Goal: Book appointment/travel/reservation

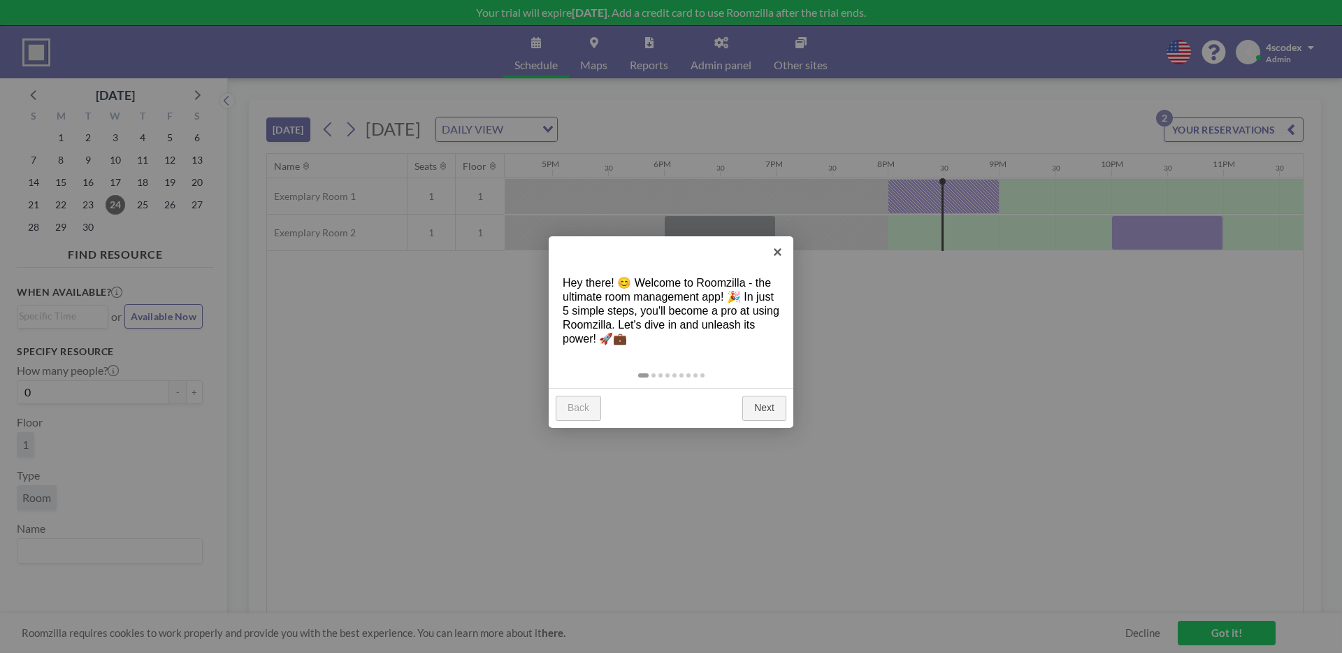
scroll to position [0, 1887]
click at [771, 255] on link "×" at bounding box center [777, 251] width 31 height 31
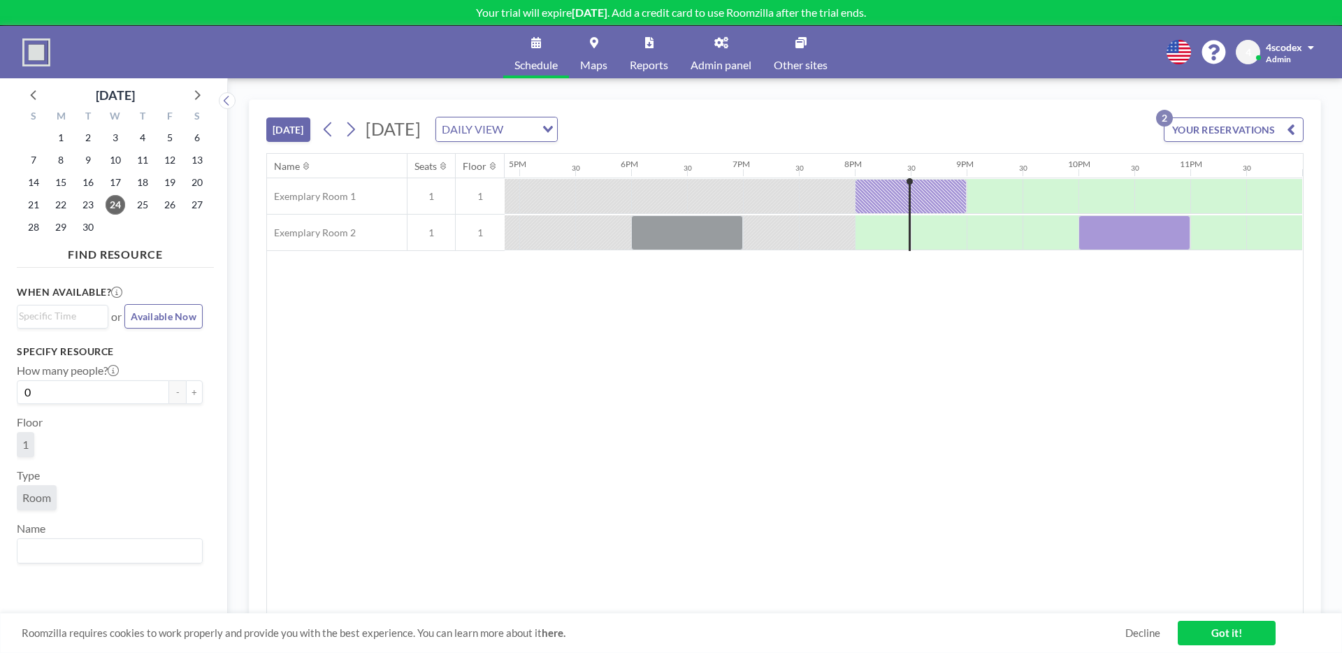
click at [694, 145] on div "TODAY Wednesday, September 24, 2025 DAILY VIEW Loading... YOUR RESERVATIONS 2" at bounding box center [784, 126] width 1037 height 53
click at [541, 134] on div "DAILY VIEW" at bounding box center [488, 127] width 105 height 21
click at [703, 166] on li "WEEKLY VIEW" at bounding box center [695, 174] width 120 height 20
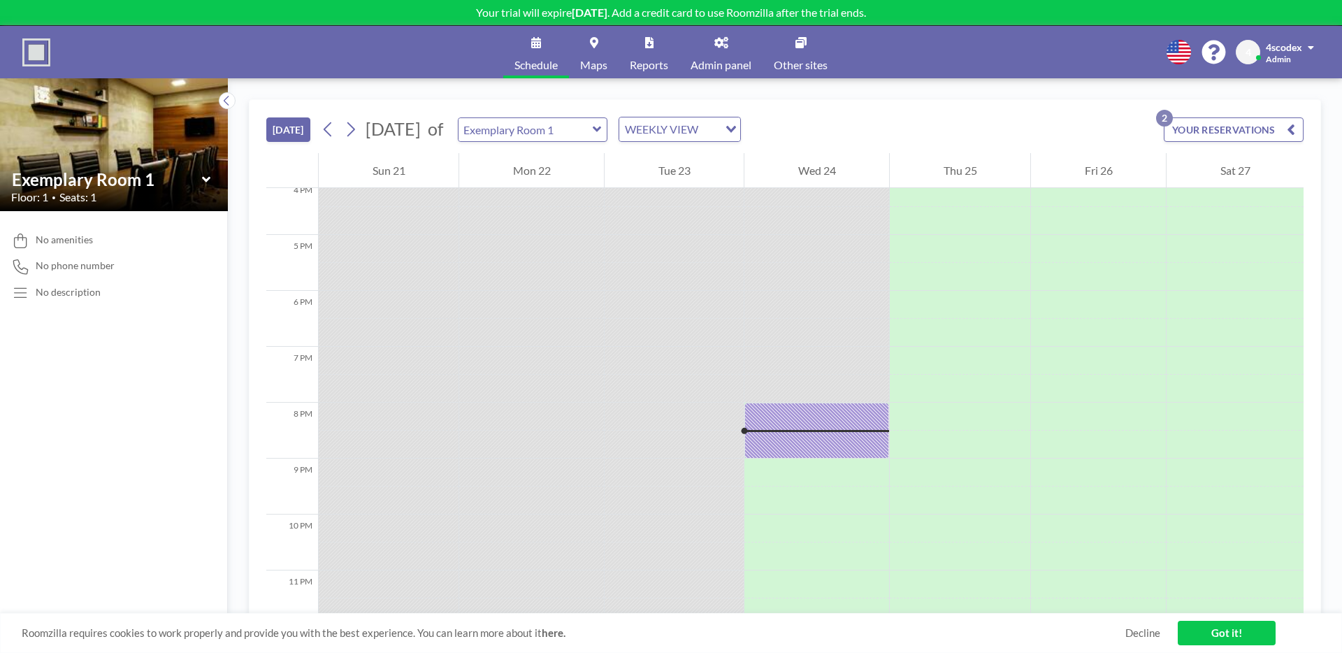
scroll to position [923, 0]
click at [593, 135] on input "text" at bounding box center [525, 129] width 134 height 23
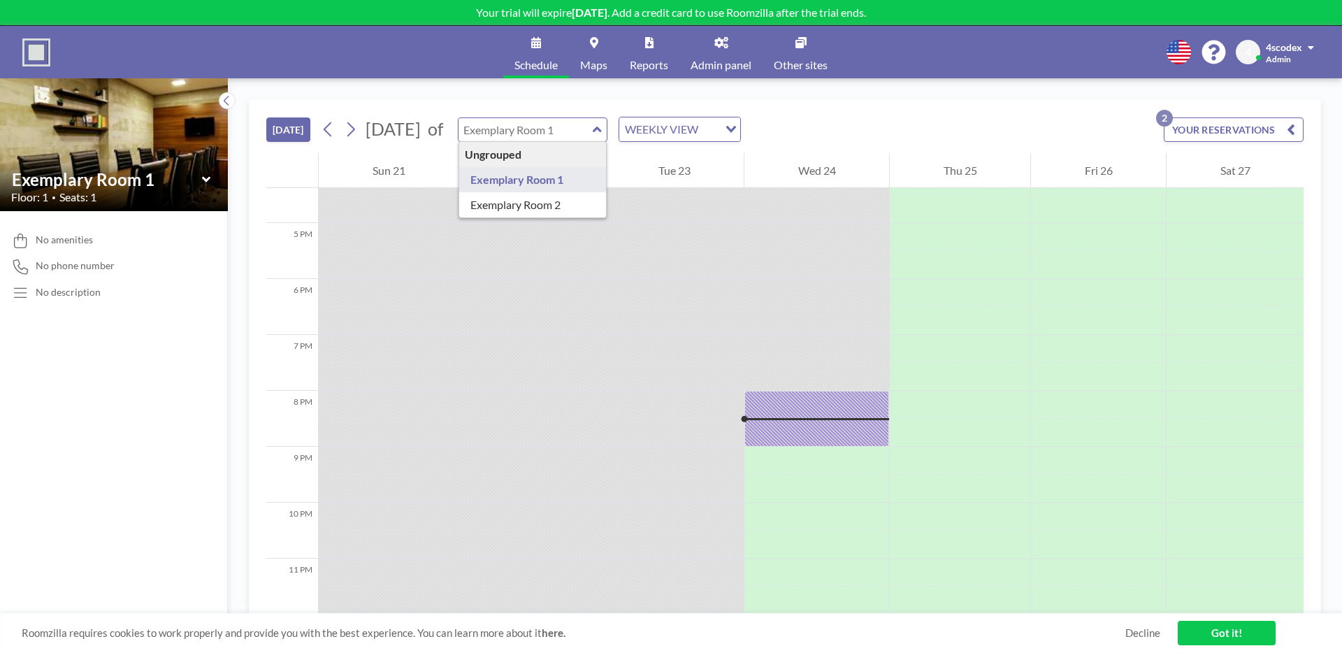
click at [593, 135] on input "text" at bounding box center [525, 129] width 134 height 23
type input "Exemplary Room 1"
click at [205, 178] on icon at bounding box center [206, 180] width 9 height 14
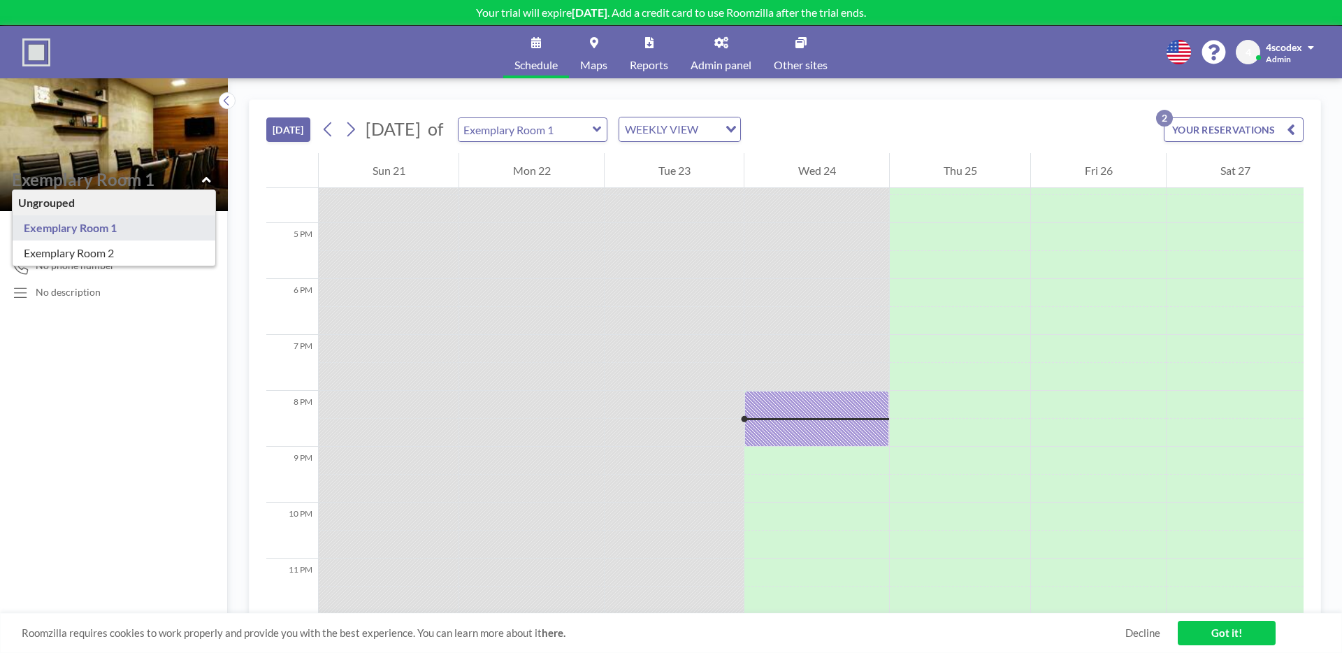
click at [205, 178] on icon at bounding box center [206, 179] width 8 height 6
type input "Exemplary Room 1"
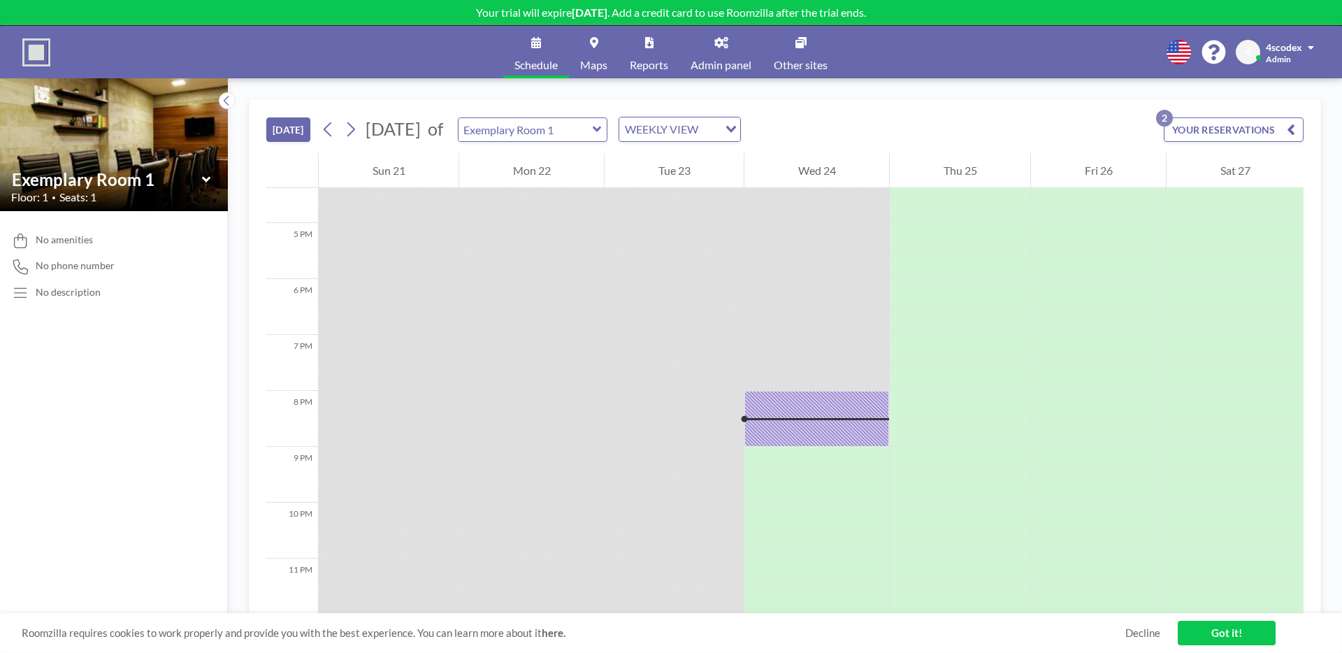
click at [205, 180] on icon at bounding box center [205, 179] width 8 height 6
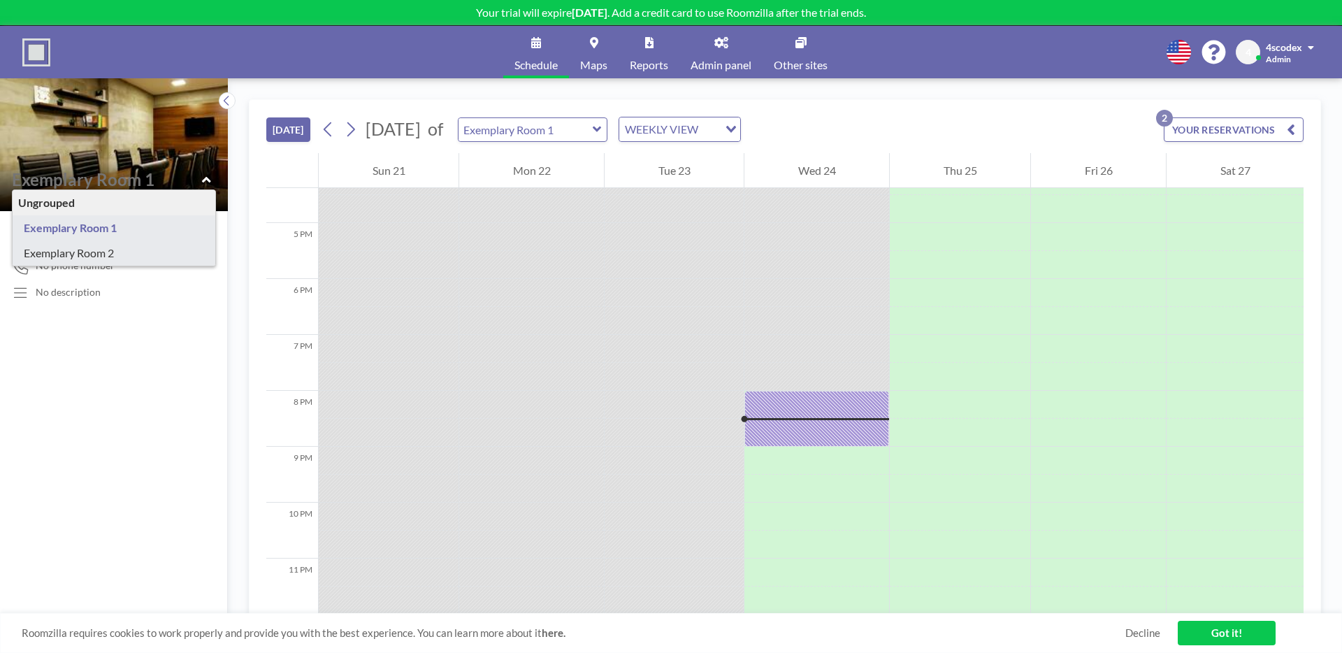
type input "Exemplary Room 2"
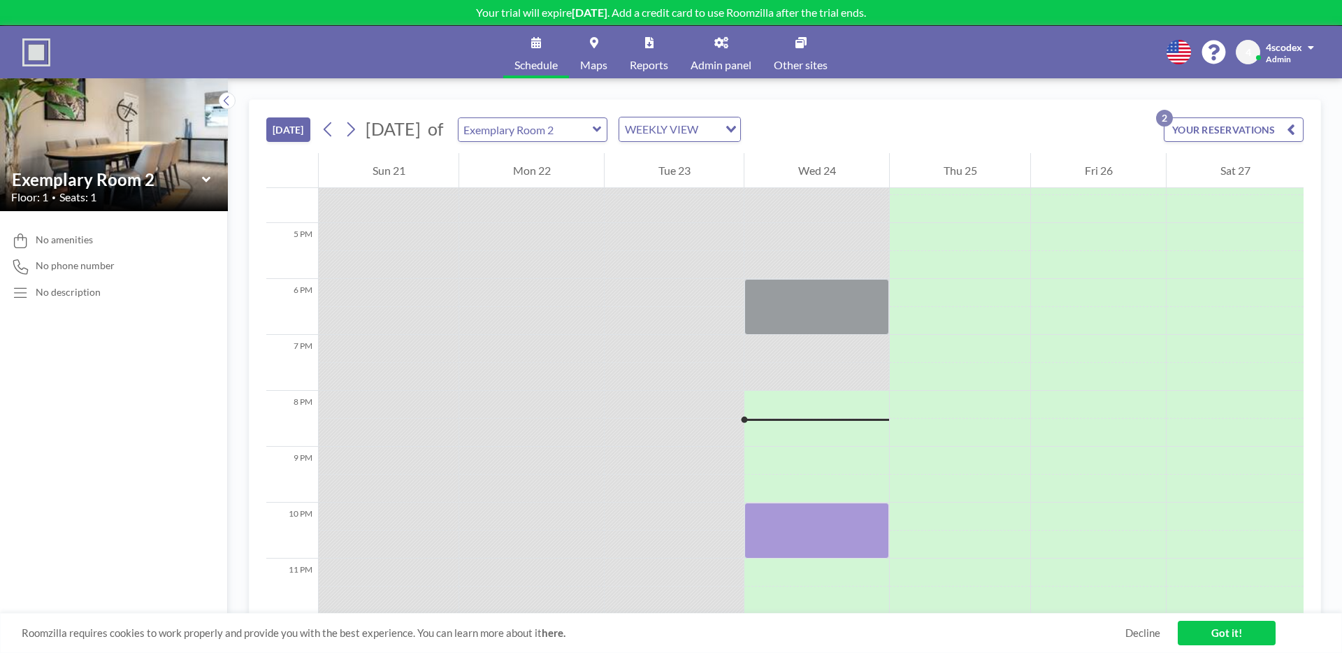
click at [582, 51] on link "Maps" at bounding box center [594, 52] width 50 height 52
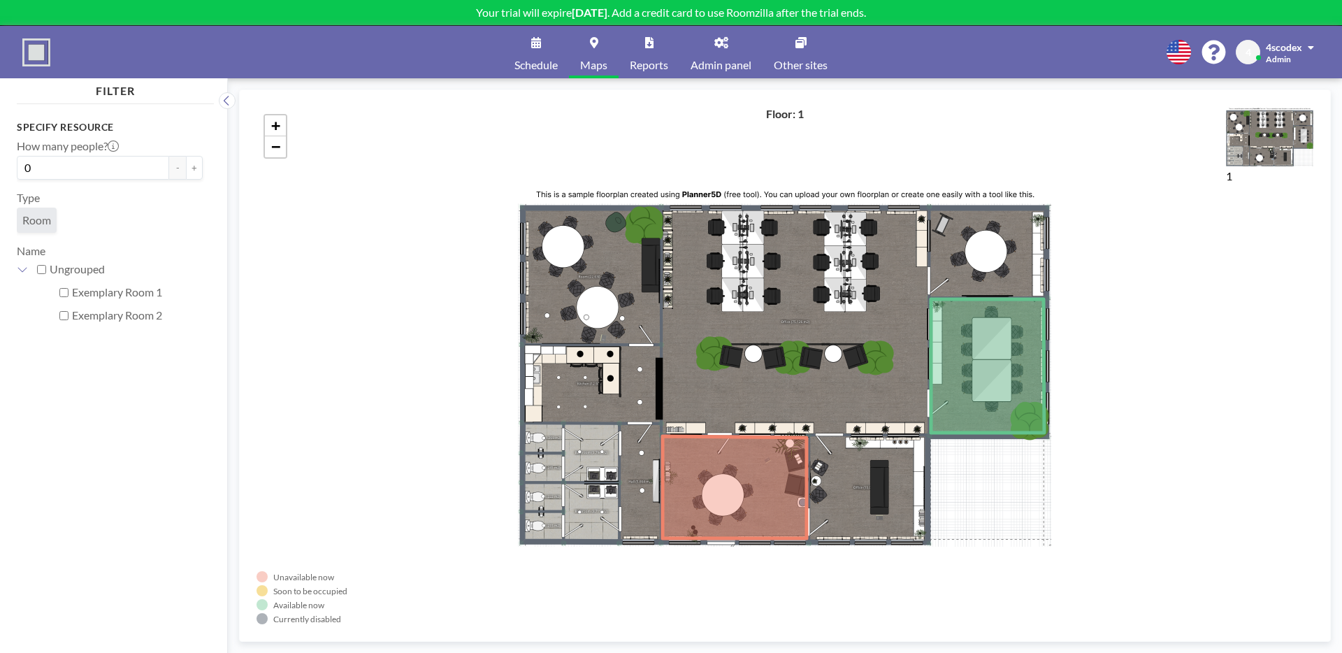
click at [537, 34] on link "Schedule" at bounding box center [536, 52] width 66 height 52
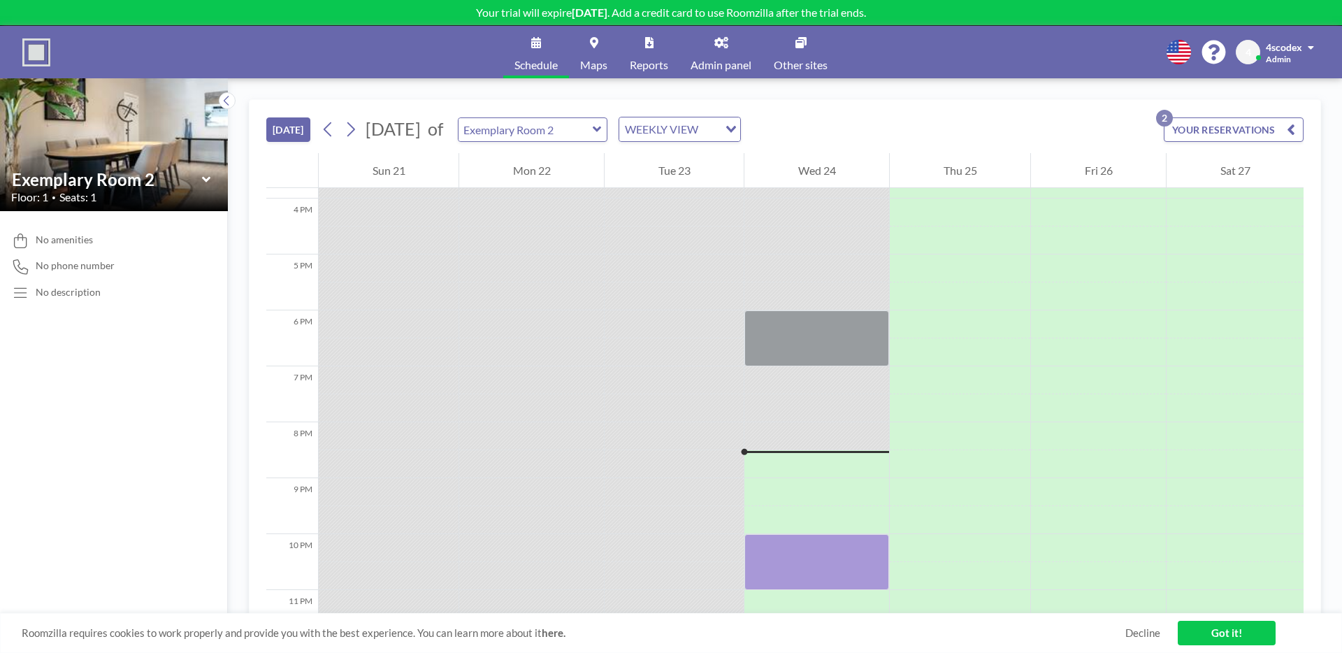
scroll to position [923, 0]
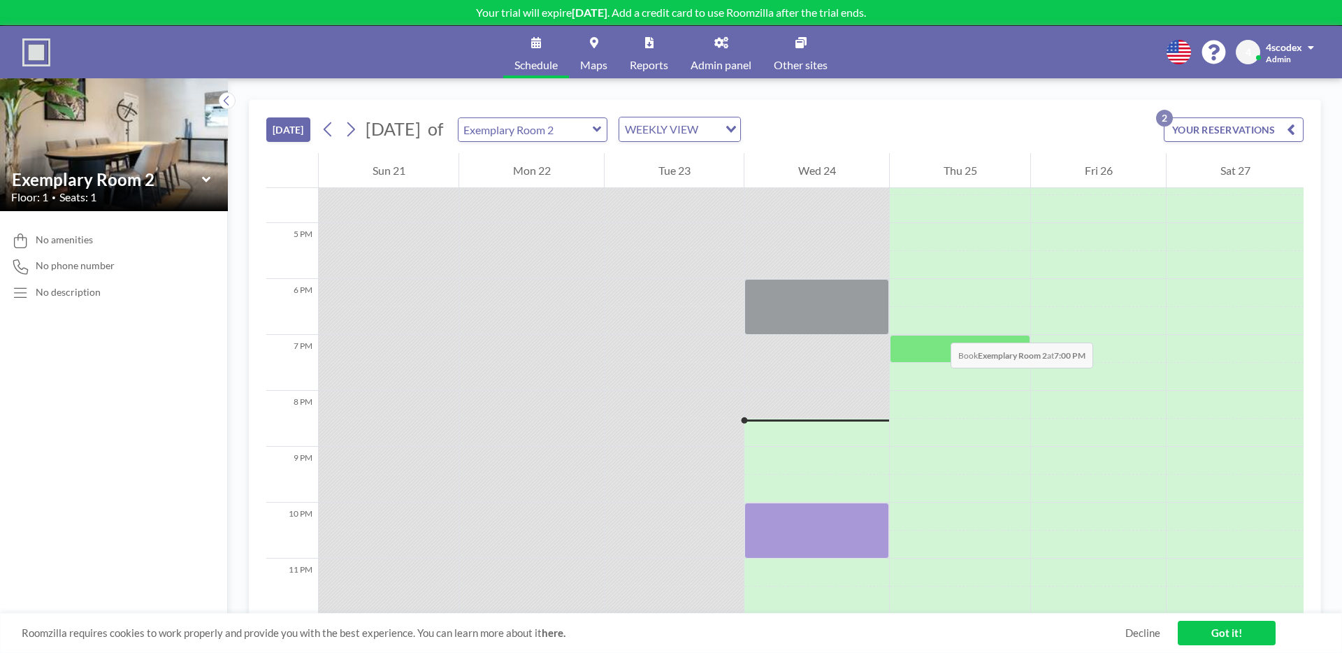
click at [954, 335] on div at bounding box center [960, 349] width 140 height 28
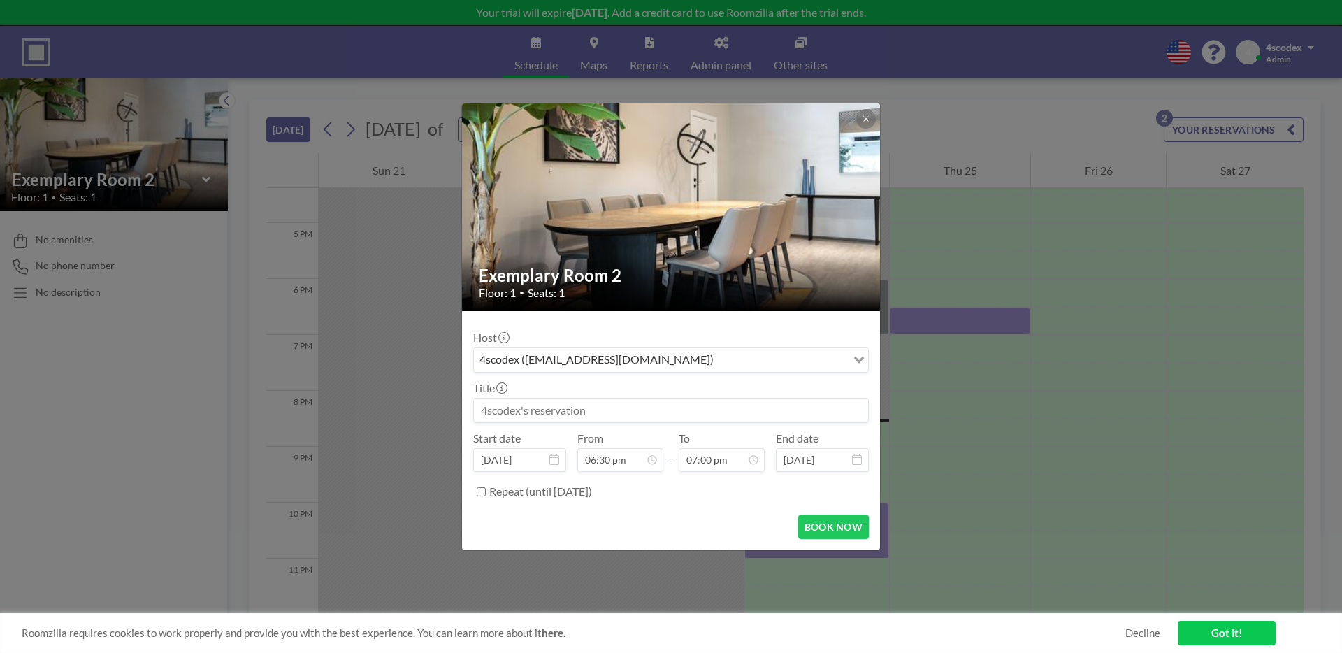
click at [596, 366] on div "4scodex (4scodex@gmail.com)" at bounding box center [660, 358] width 372 height 21
click at [617, 331] on div "Host 4scodex (4scodex@gmail.com) Loading..." at bounding box center [671, 352] width 396 height 42
click at [543, 400] on input at bounding box center [671, 410] width 394 height 24
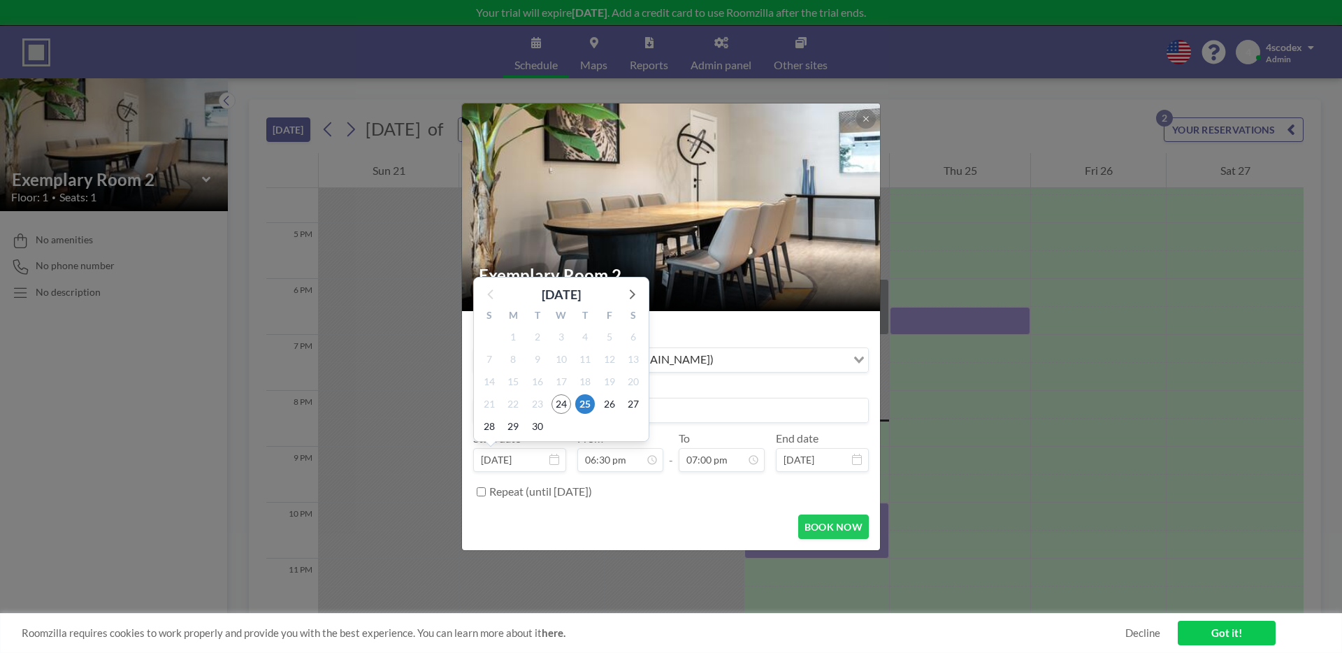
click at [500, 451] on input "Sep 25, 2025" at bounding box center [519, 460] width 93 height 24
click at [609, 471] on div "Host 4scodex (4scodex@gmail.com) Loading... Title Start date Sep 25, 2025 Septe…" at bounding box center [671, 412] width 396 height 181
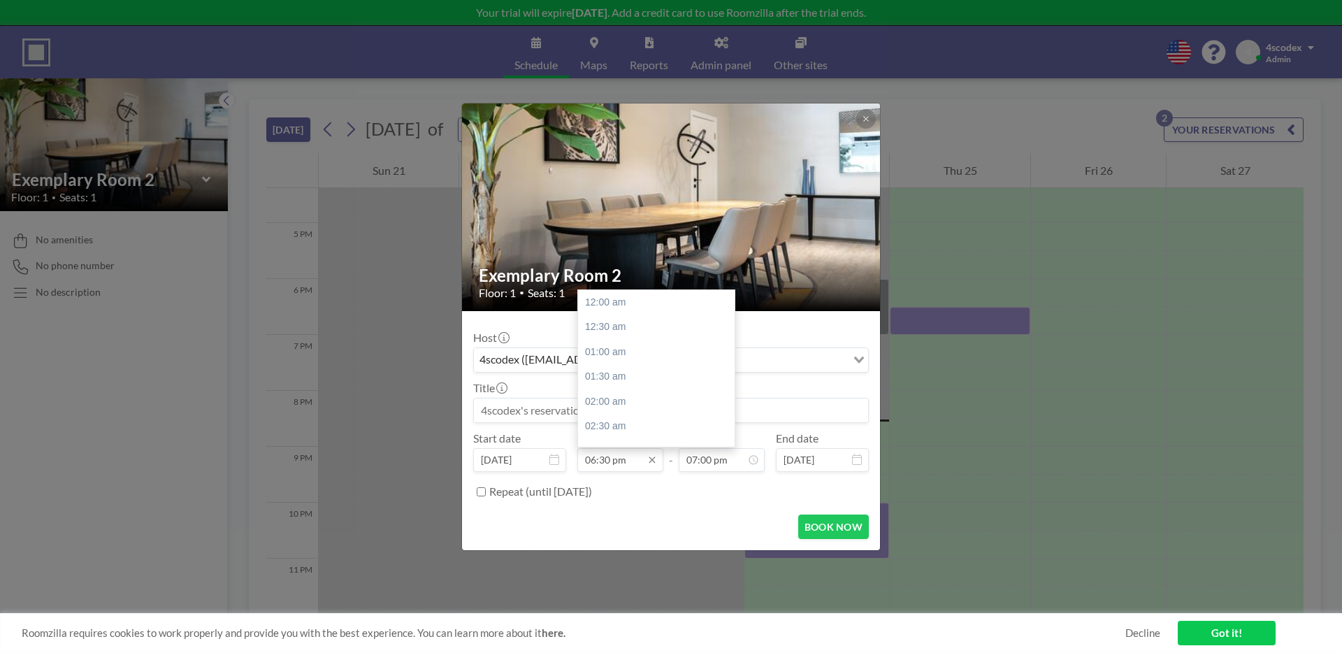
scroll to position [920, 0]
click at [609, 470] on input "06:30 pm" at bounding box center [620, 460] width 86 height 24
click at [694, 468] on input "07:00 pm" at bounding box center [722, 460] width 86 height 24
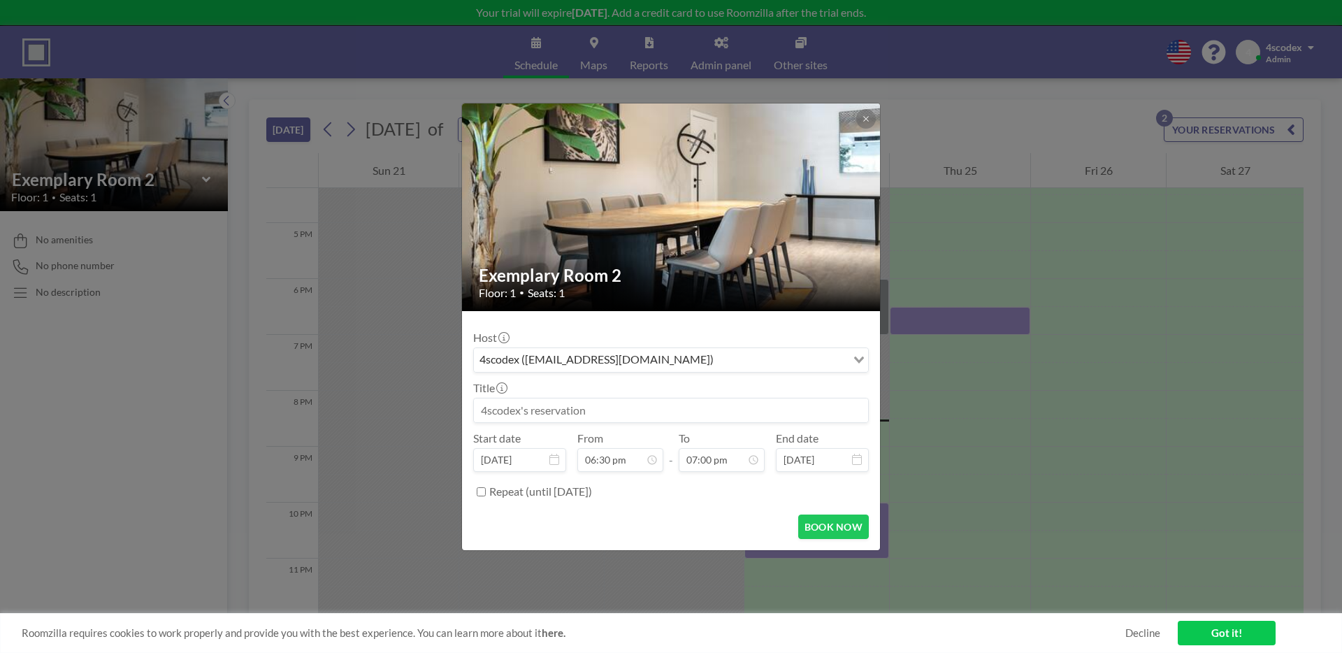
click at [723, 517] on div "BOOK NOW" at bounding box center [671, 526] width 396 height 24
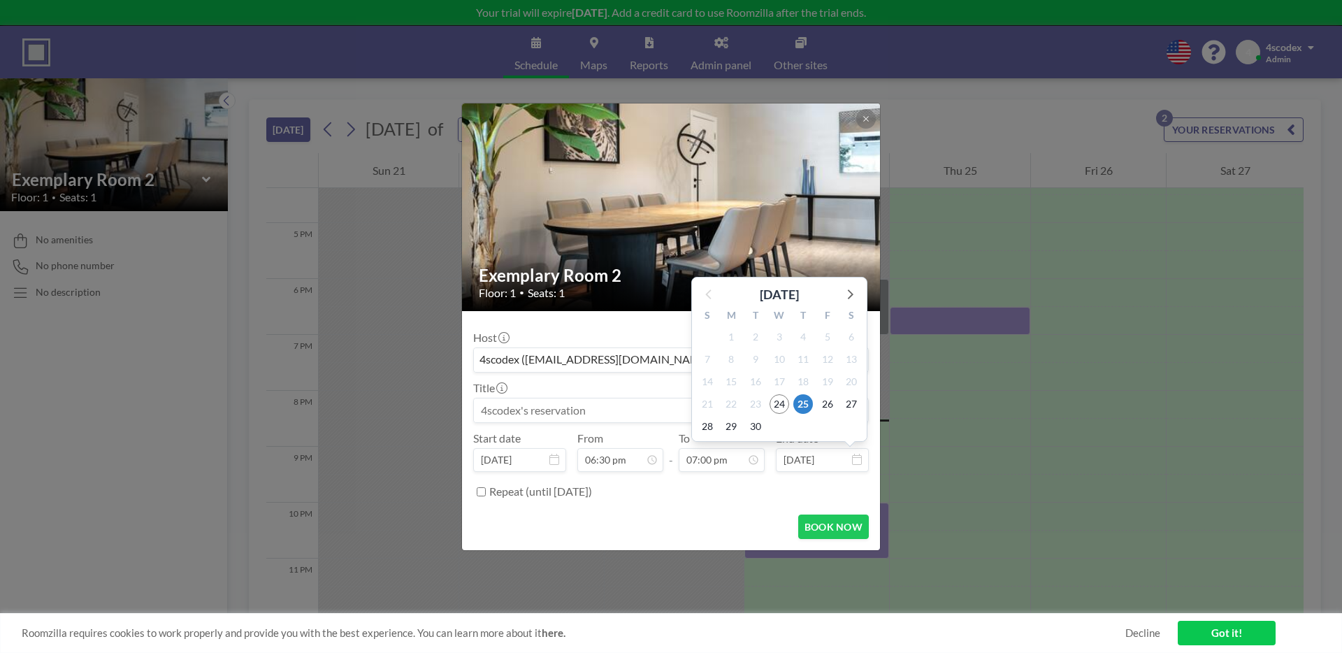
click at [826, 456] on input "Sep 25, 2025" at bounding box center [822, 460] width 93 height 24
click at [830, 400] on span "26" at bounding box center [828, 404] width 20 height 20
type input "Sep 26, 2025"
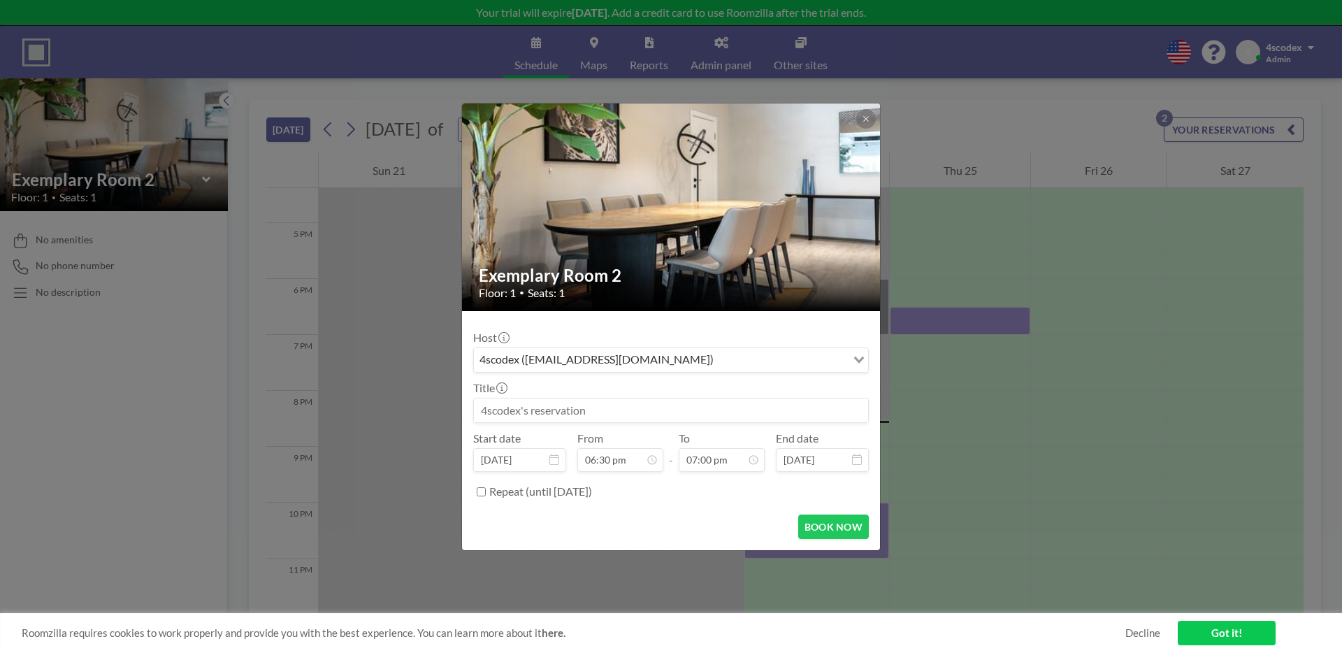
click at [737, 498] on div "Repeat (until March 23, 2026)" at bounding box center [678, 491] width 379 height 23
click at [693, 490] on div "Repeat (until March 23, 2026)" at bounding box center [678, 491] width 379 height 23
click at [562, 485] on label "Repeat (until March 23, 2026)" at bounding box center [540, 491] width 103 height 14
click at [486, 487] on input "Repeat (until March 23, 2026)" at bounding box center [481, 491] width 9 height 9
checkbox input "true"
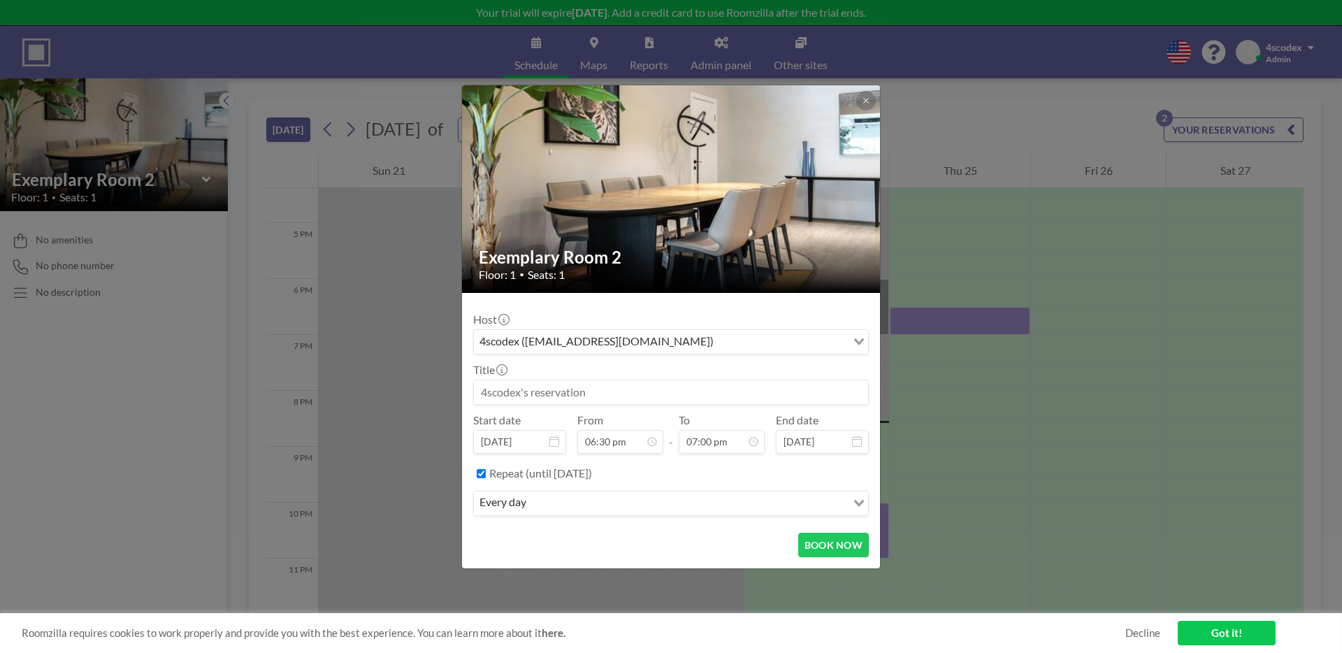
click at [556, 492] on div "every day" at bounding box center [660, 501] width 372 height 21
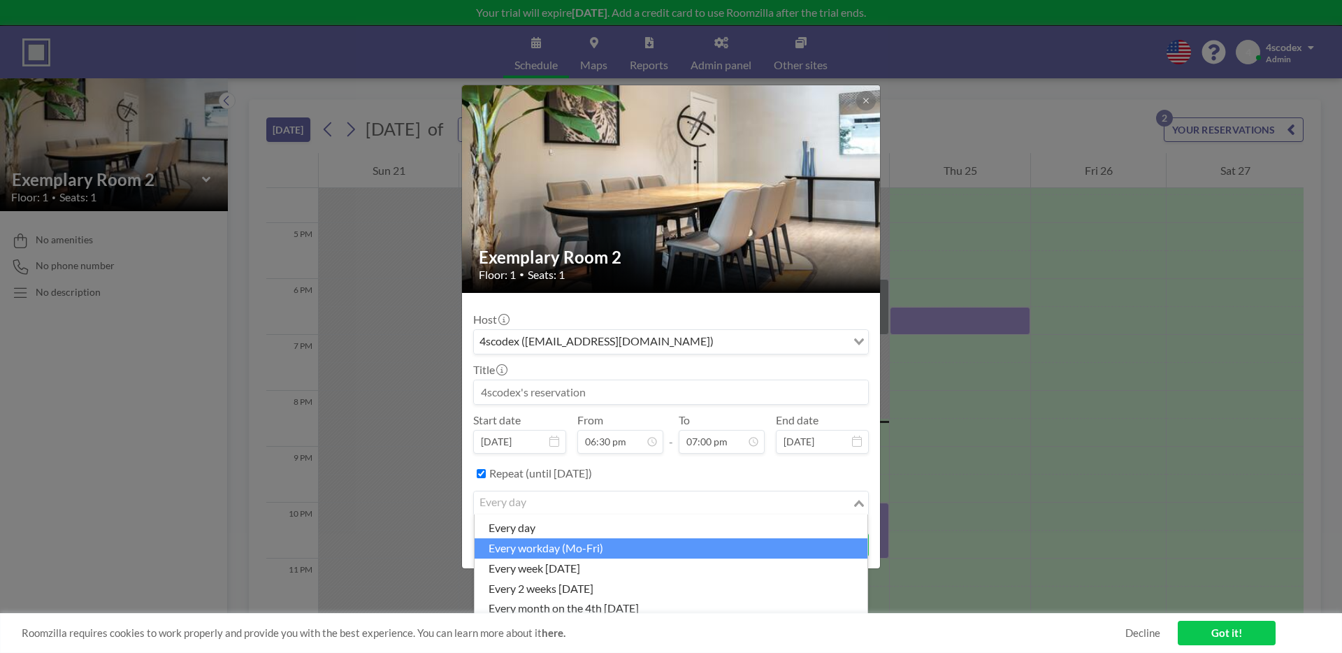
click at [498, 556] on li "every workday (Mo-Fri)" at bounding box center [671, 548] width 393 height 20
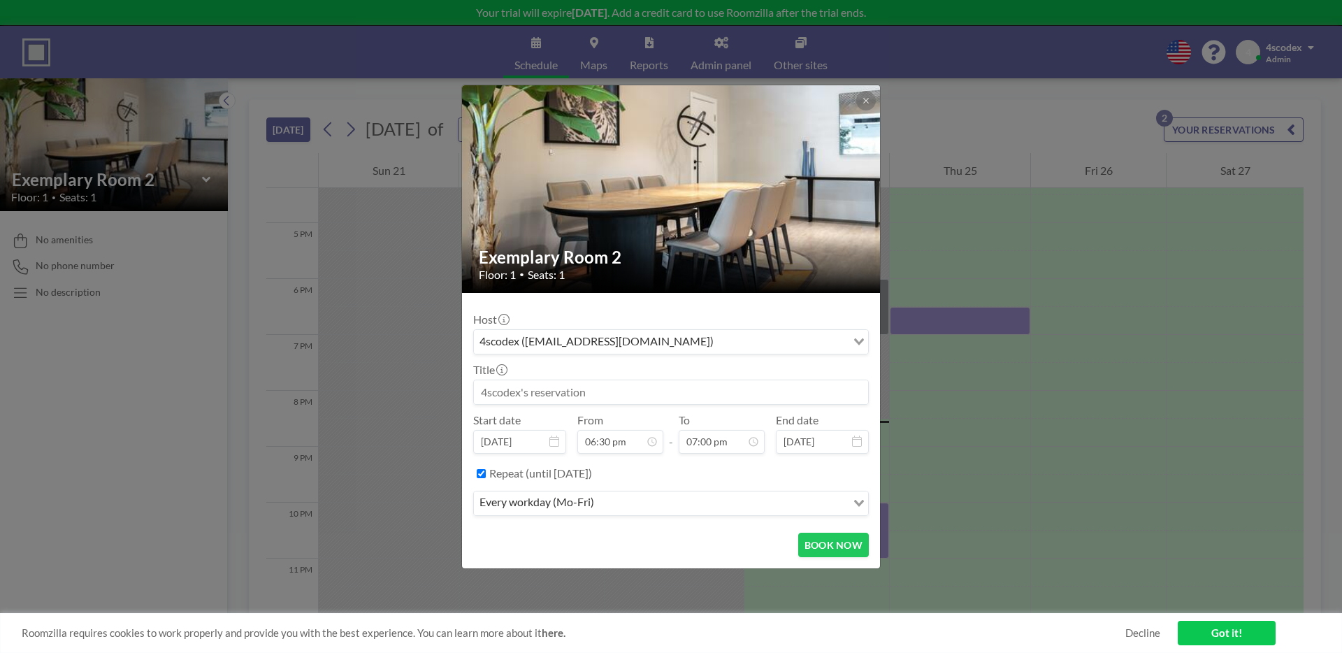
scroll to position [920, 0]
click at [834, 542] on button "BOOK NOW" at bounding box center [833, 545] width 71 height 24
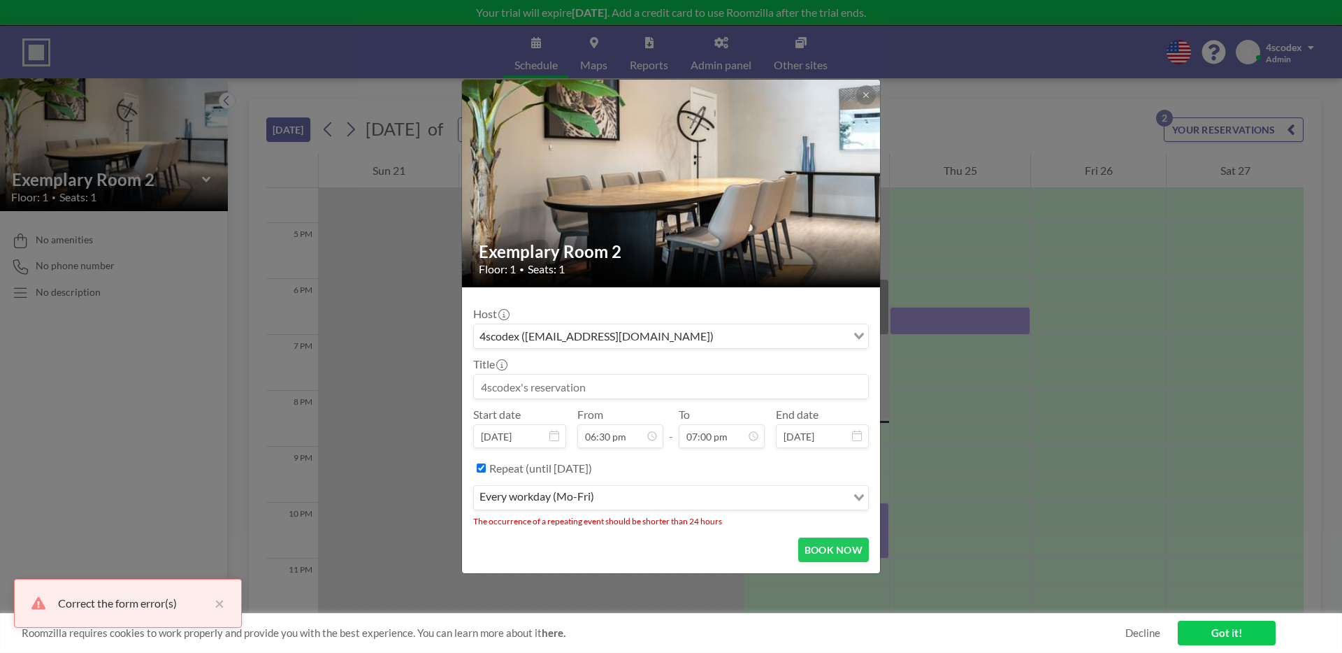
click at [855, 431] on icon at bounding box center [857, 435] width 10 height 11
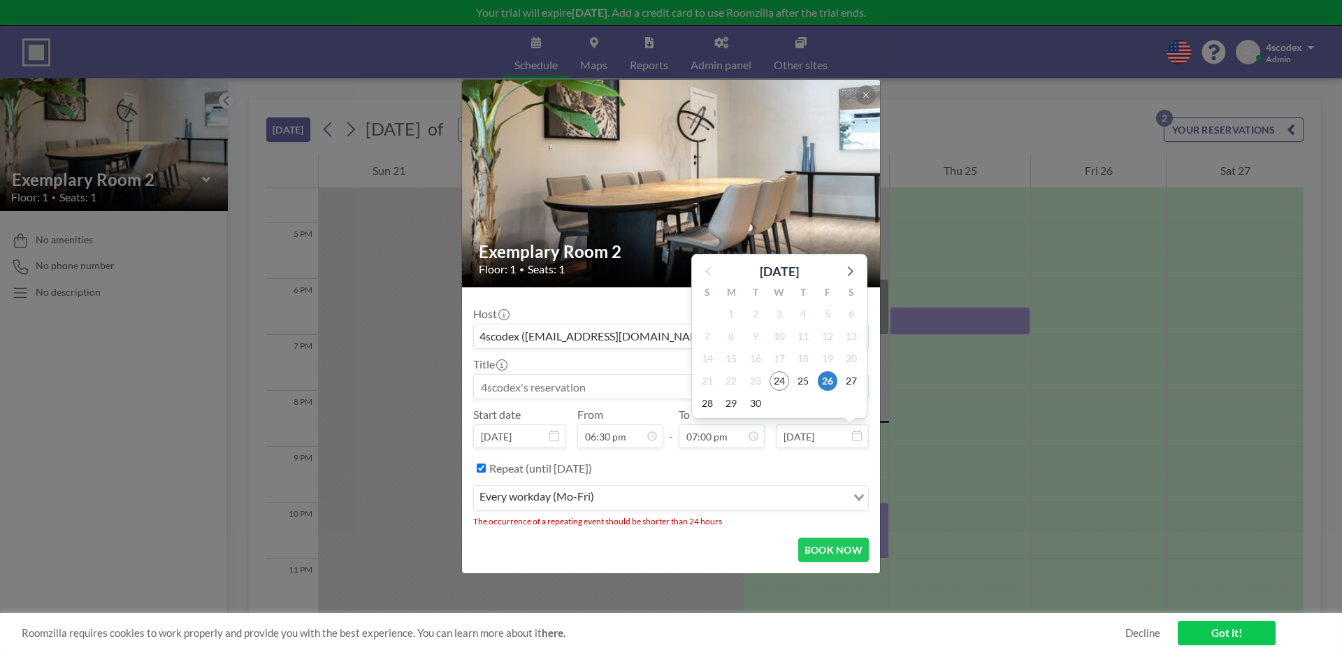
click at [819, 431] on input "Sep 26, 2025" at bounding box center [822, 436] width 93 height 24
click at [781, 379] on span "24" at bounding box center [779, 381] width 20 height 20
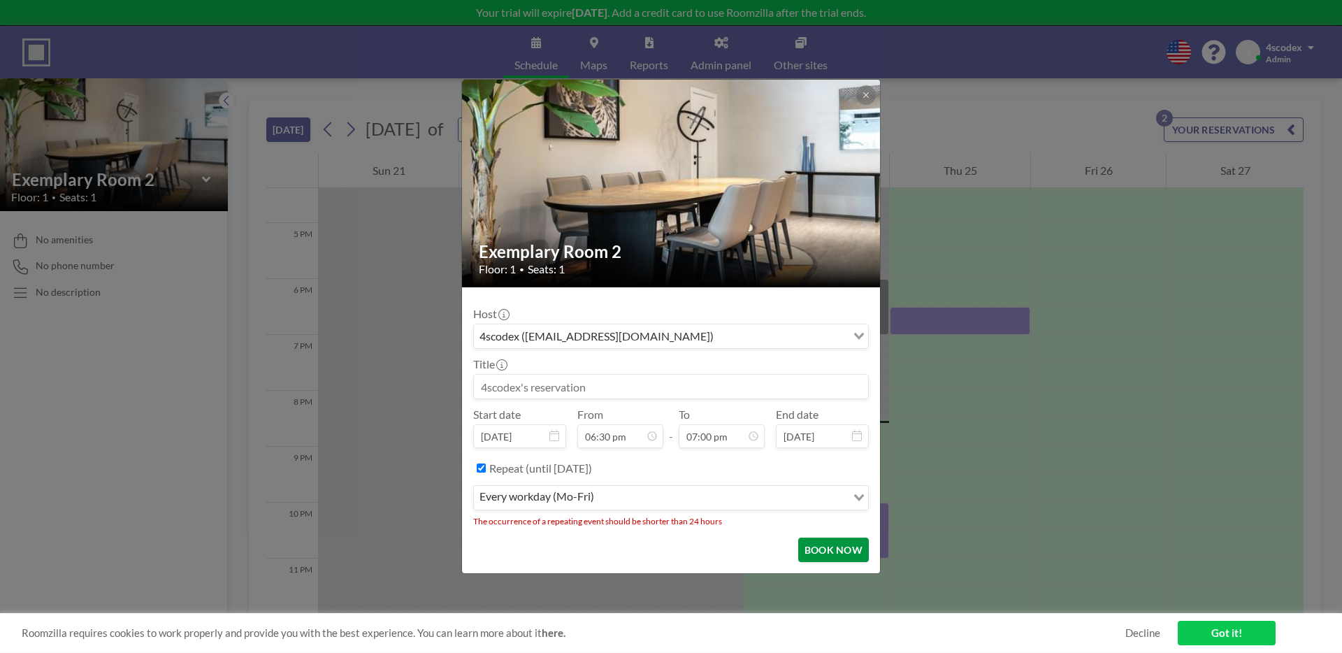
click at [825, 549] on button "BOOK NOW" at bounding box center [833, 549] width 71 height 24
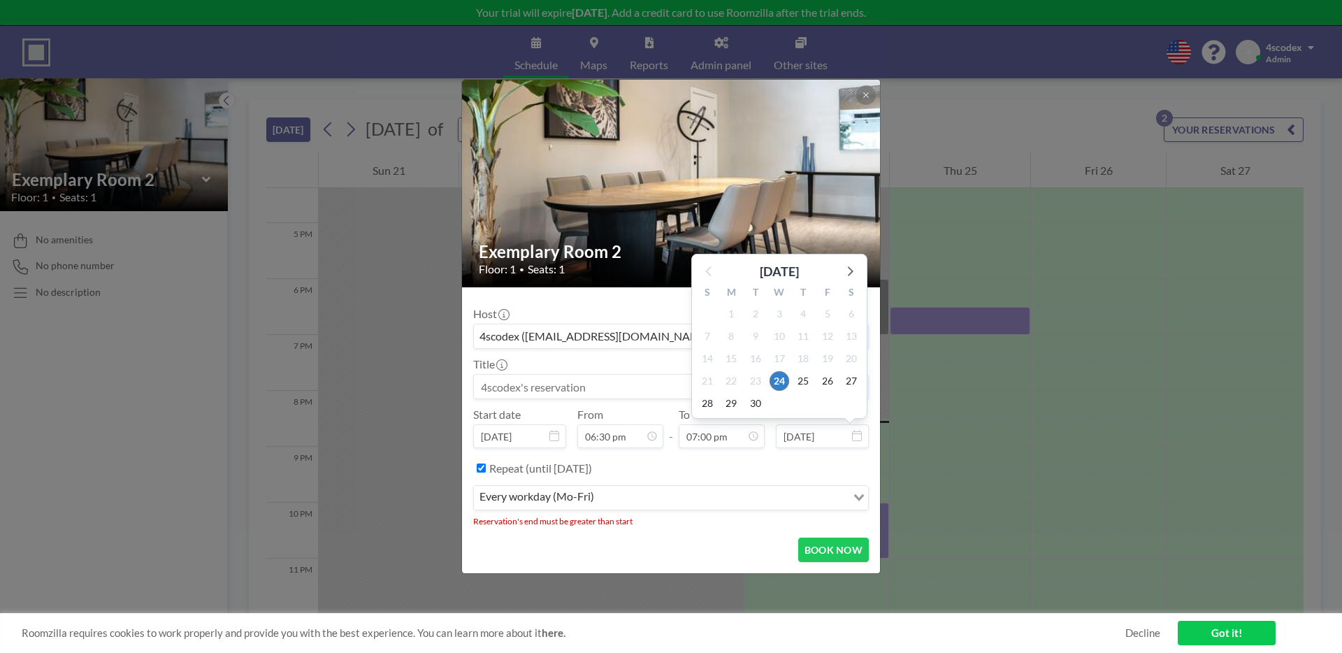
click at [806, 441] on input "Sep 24, 2025" at bounding box center [822, 436] width 93 height 24
click at [804, 377] on span "25" at bounding box center [803, 381] width 20 height 20
type input "Sep 25, 2025"
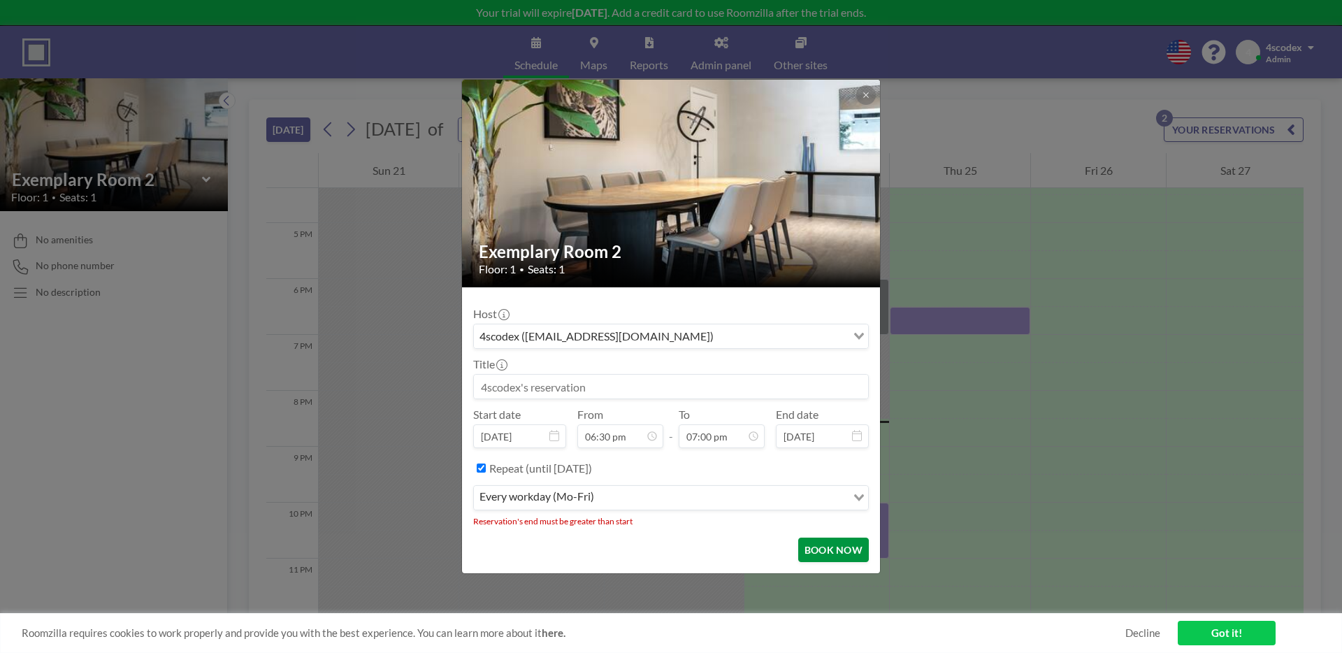
click at [834, 547] on button "BOOK NOW" at bounding box center [833, 549] width 71 height 24
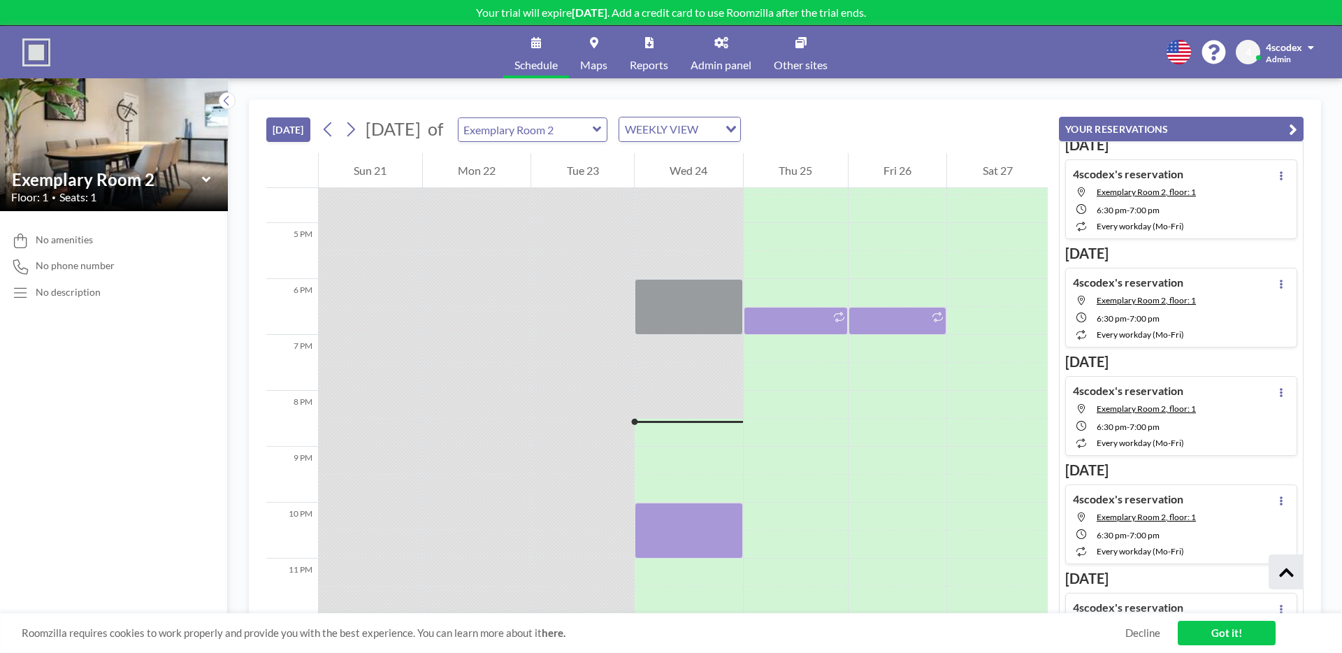
scroll to position [842, 0]
click at [88, 284] on div "No amenities No phone number No description" at bounding box center [114, 432] width 228 height 442
click at [87, 287] on div "No description" at bounding box center [68, 292] width 65 height 13
click at [78, 266] on span "No phone number" at bounding box center [75, 265] width 79 height 13
click at [77, 243] on span "No amenities" at bounding box center [64, 239] width 57 height 13
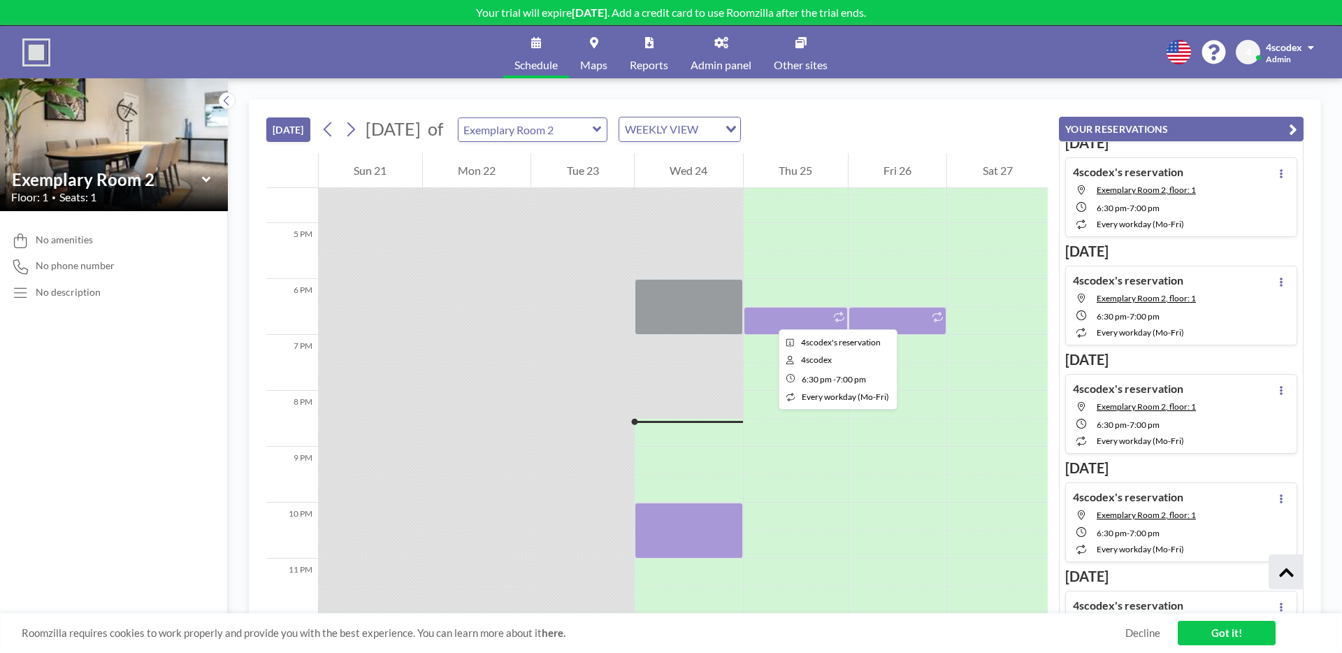
click at [768, 317] on div at bounding box center [796, 321] width 104 height 28
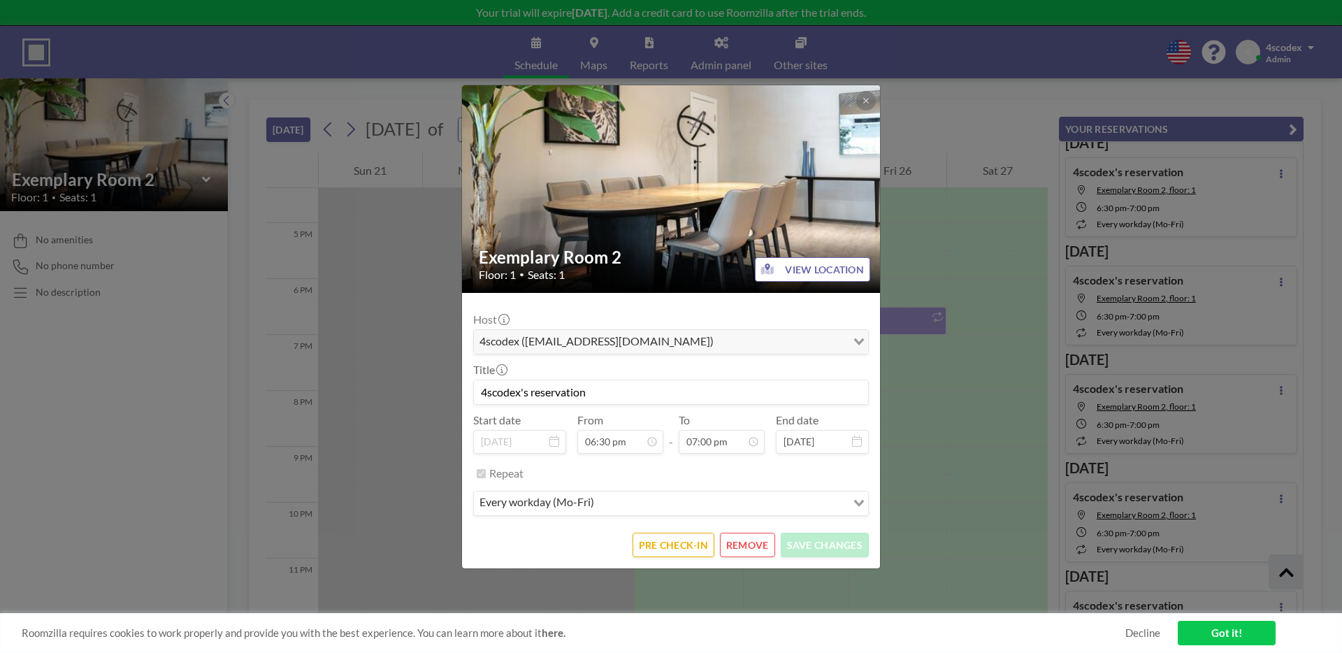
click at [1236, 273] on div "Exemplary Room 2 Floor: 1 • Seats: 1 VIEW LOCATION Host 4scodex (4scodex@gmail.…" at bounding box center [671, 326] width 1342 height 653
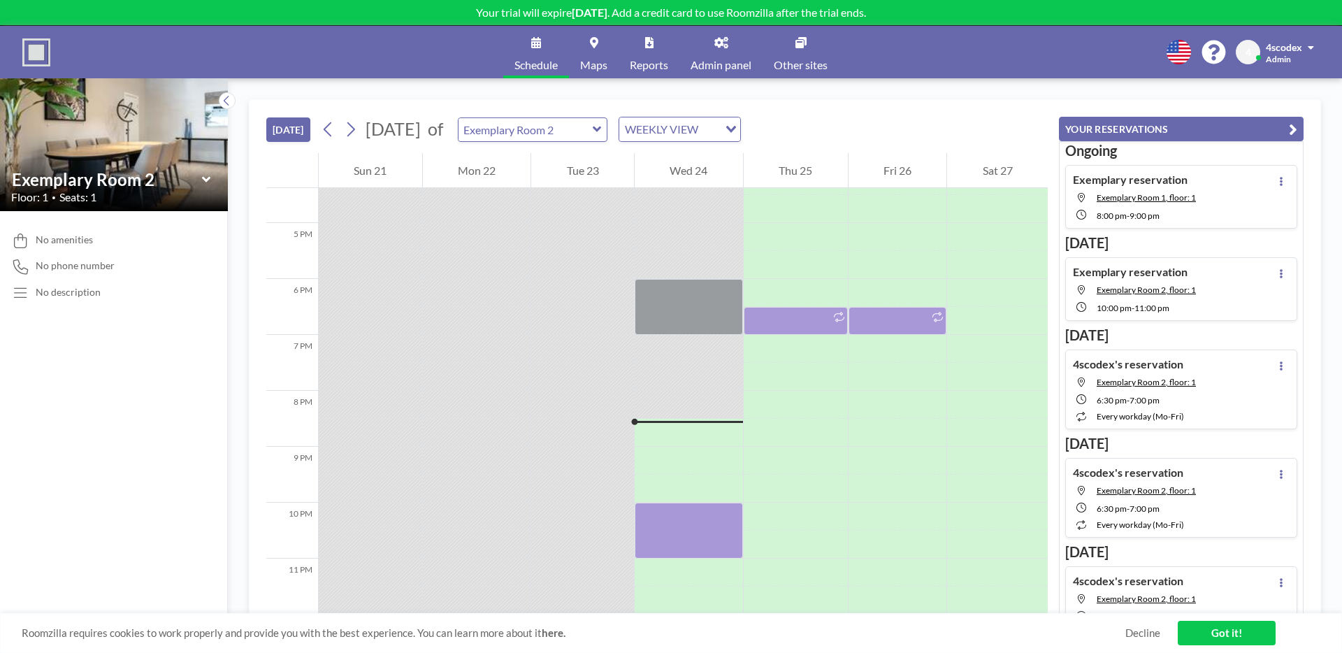
scroll to position [923, 0]
